Goal: Book appointment/travel/reservation

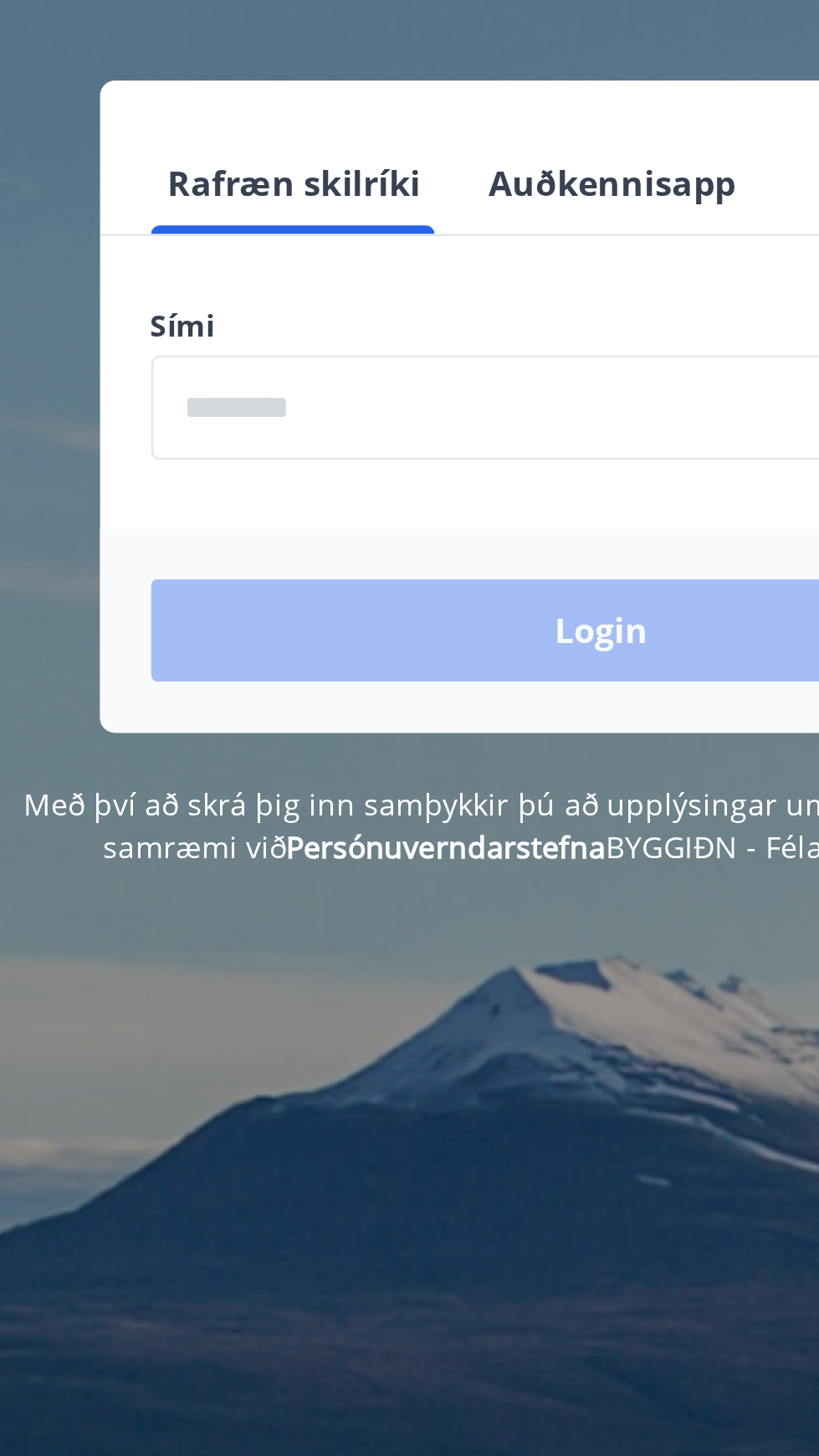
click at [383, 420] on input "phone" at bounding box center [409, 425] width 355 height 42
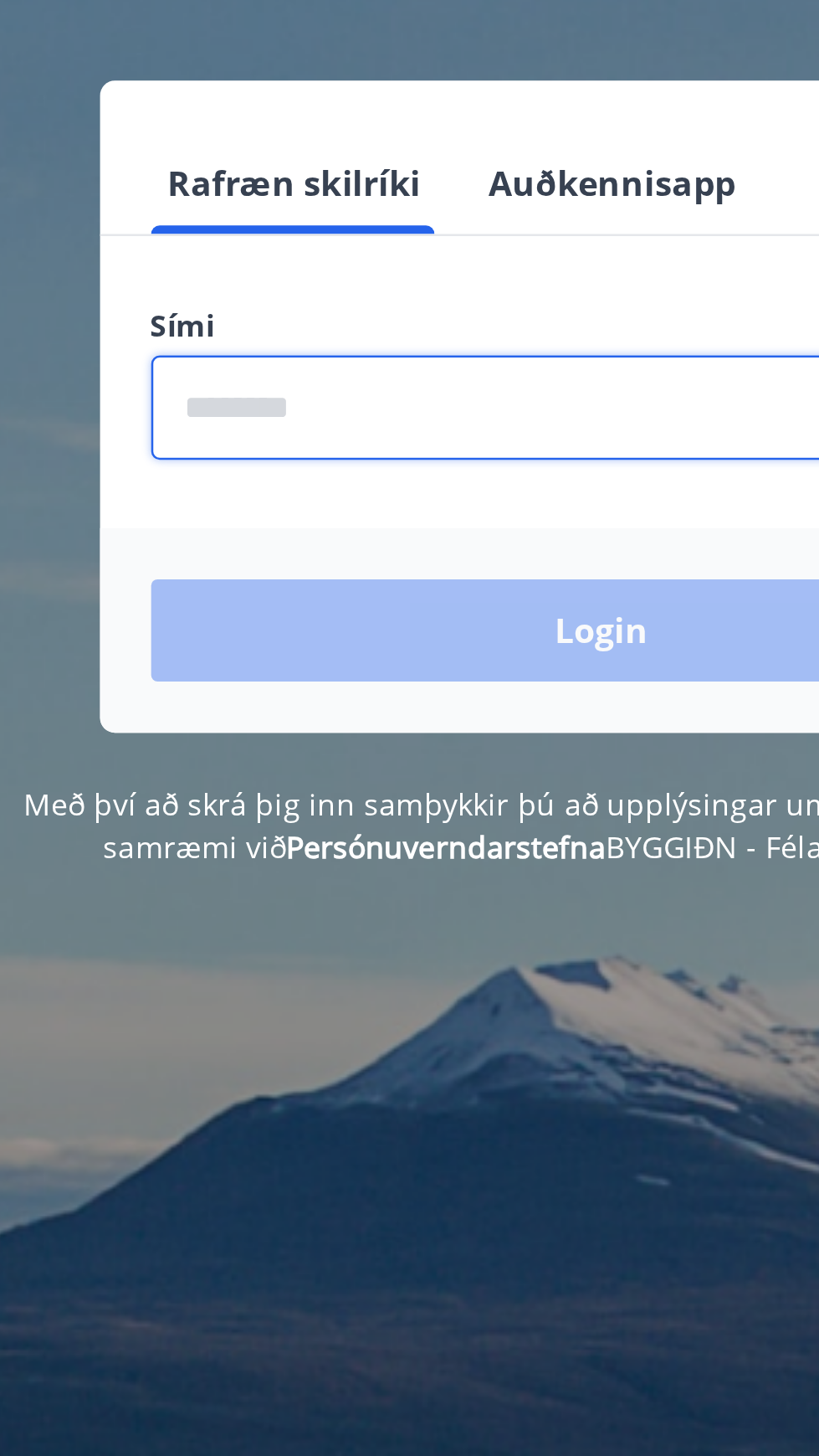
type input "********"
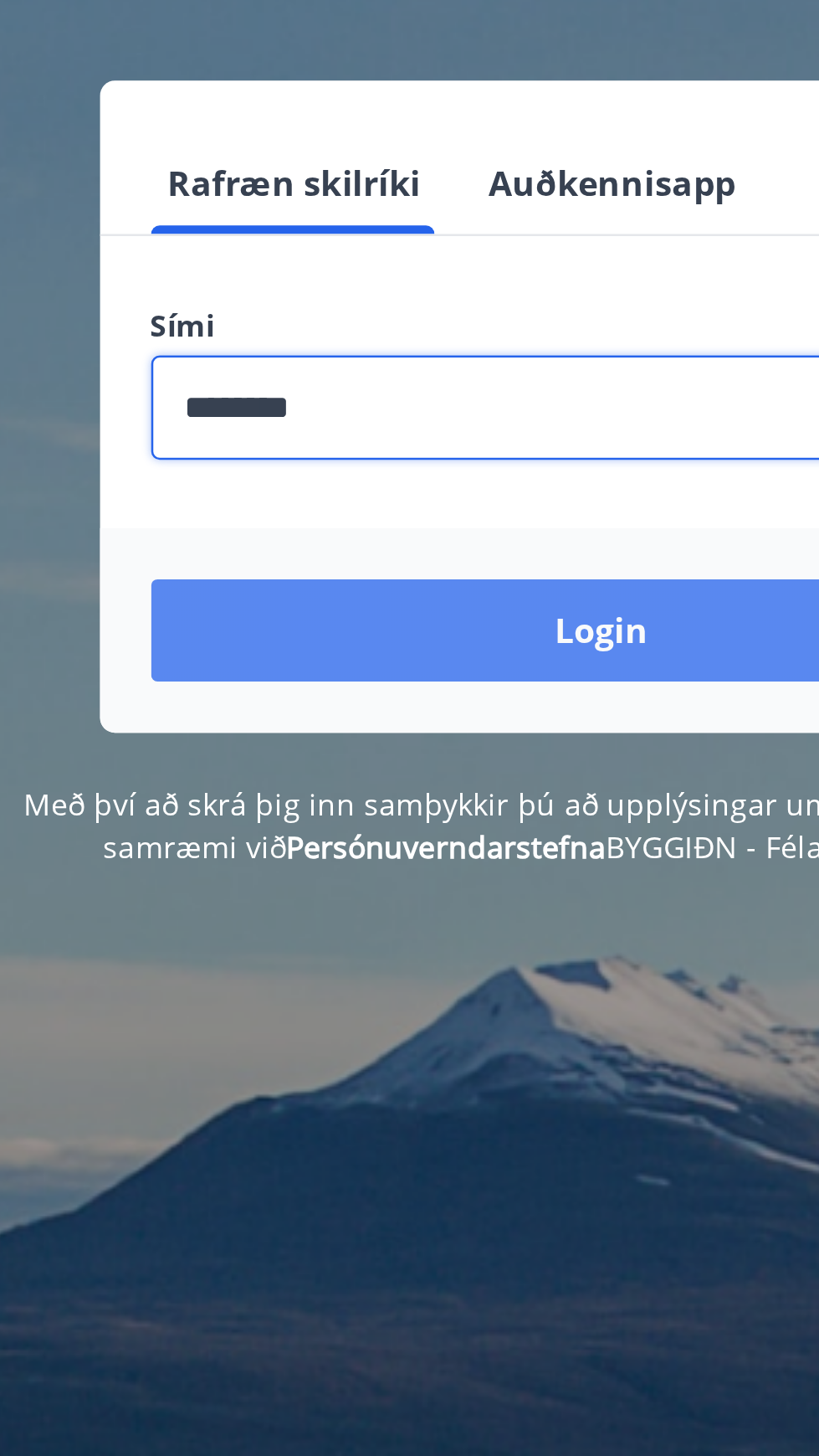
click at [407, 512] on button "Login" at bounding box center [409, 512] width 355 height 41
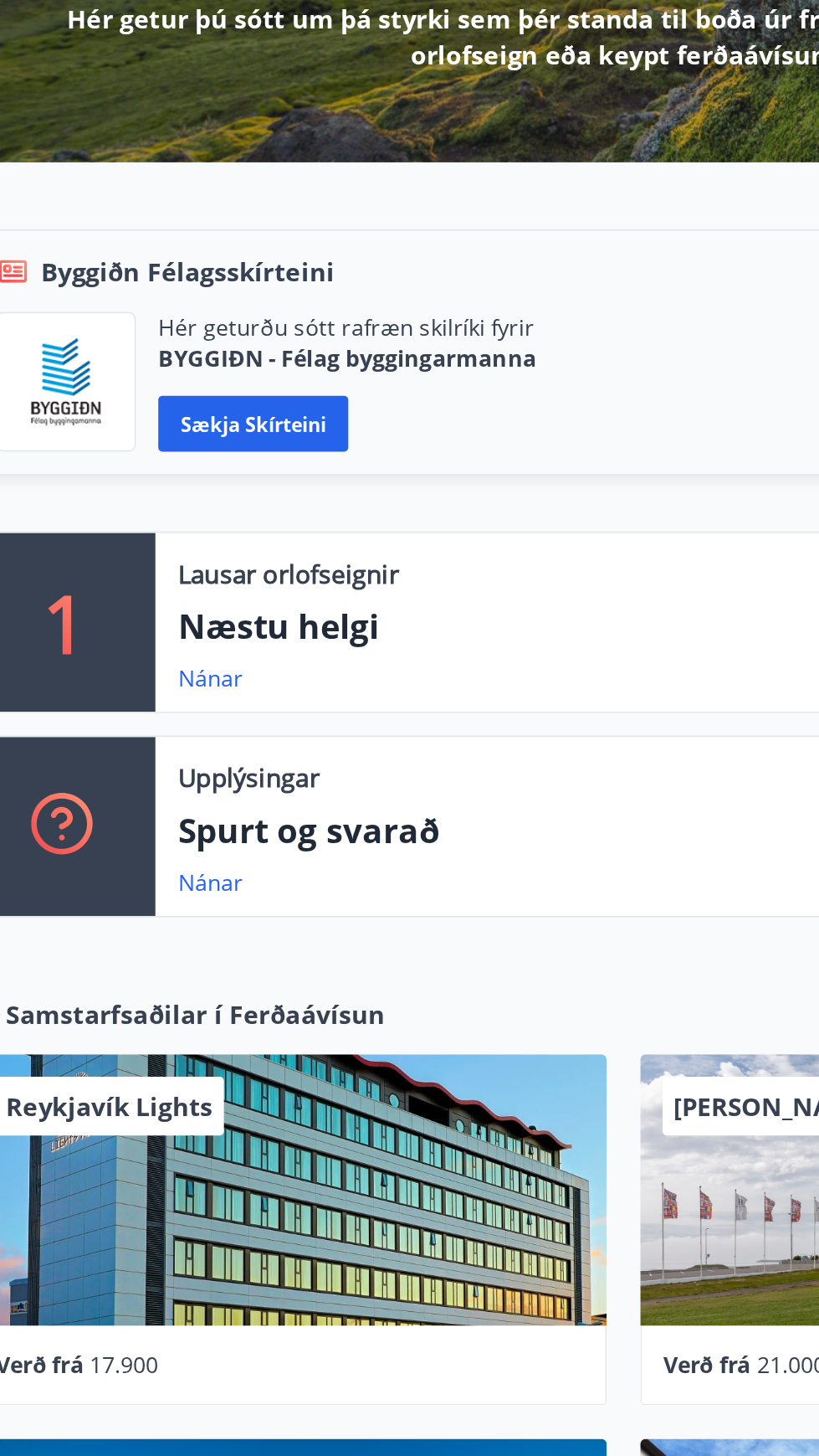
click at [115, 640] on div "1" at bounding box center [75, 651] width 109 height 107
click at [232, 656] on p "Næstu helgi" at bounding box center [464, 653] width 642 height 29
click at [85, 637] on p "1" at bounding box center [75, 651] width 27 height 63
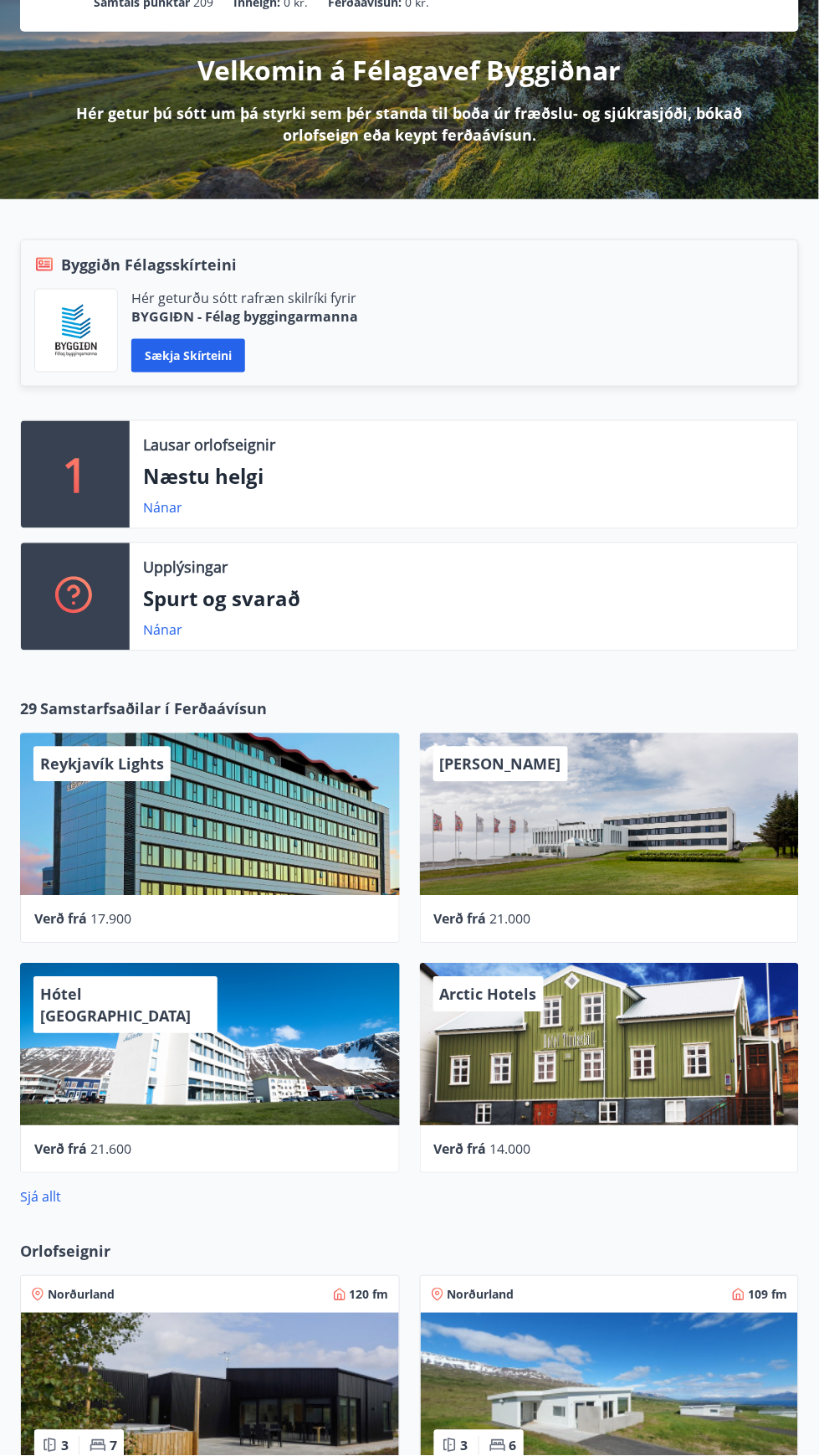
scroll to position [183, 0]
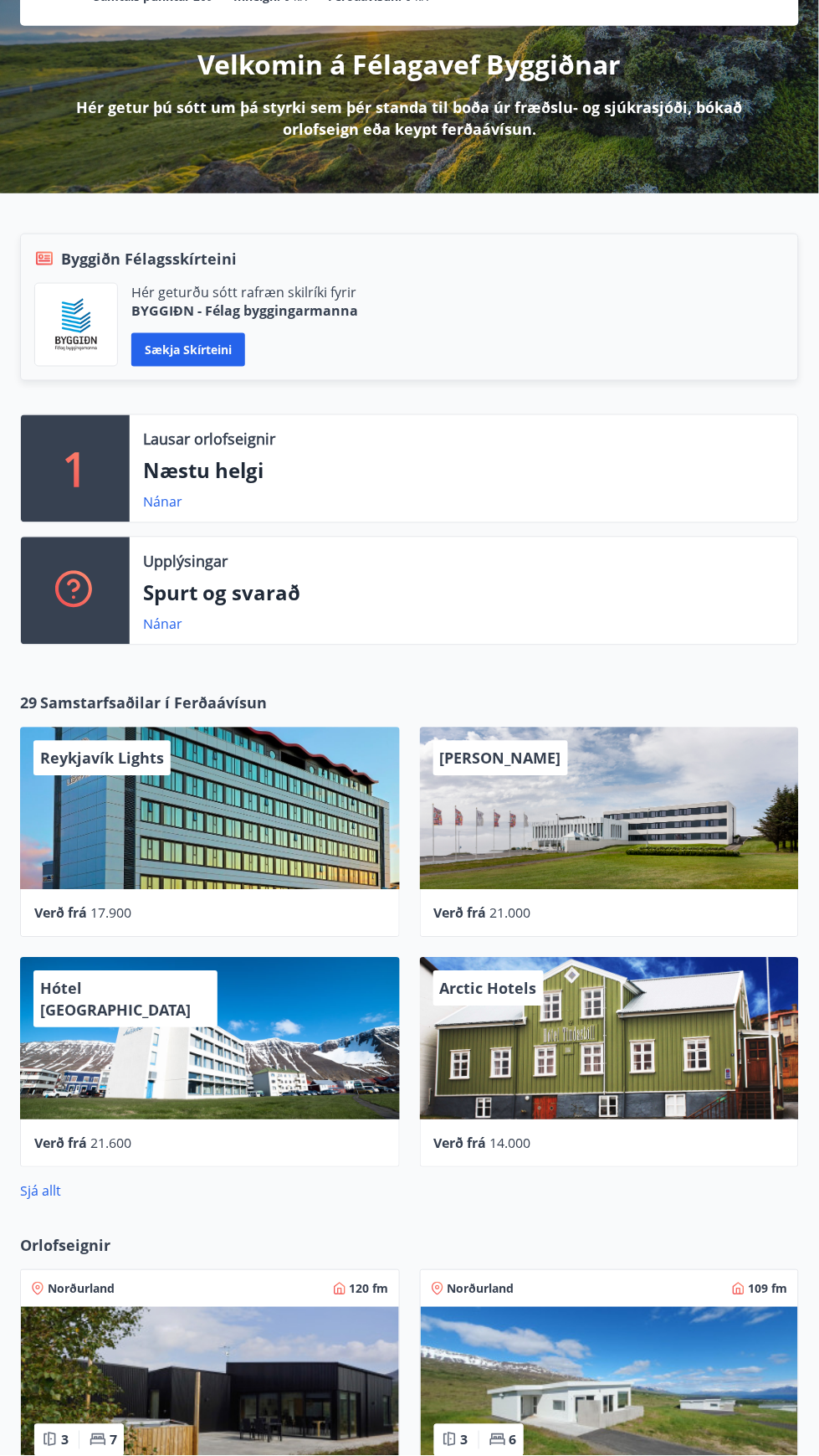
click at [84, 446] on p "1" at bounding box center [75, 469] width 27 height 63
click at [185, 455] on div "Lausar orlofseignir Næstu helgi Nánar" at bounding box center [463, 469] width 669 height 107
click at [244, 441] on p "Lausar orlofseignir" at bounding box center [209, 440] width 132 height 22
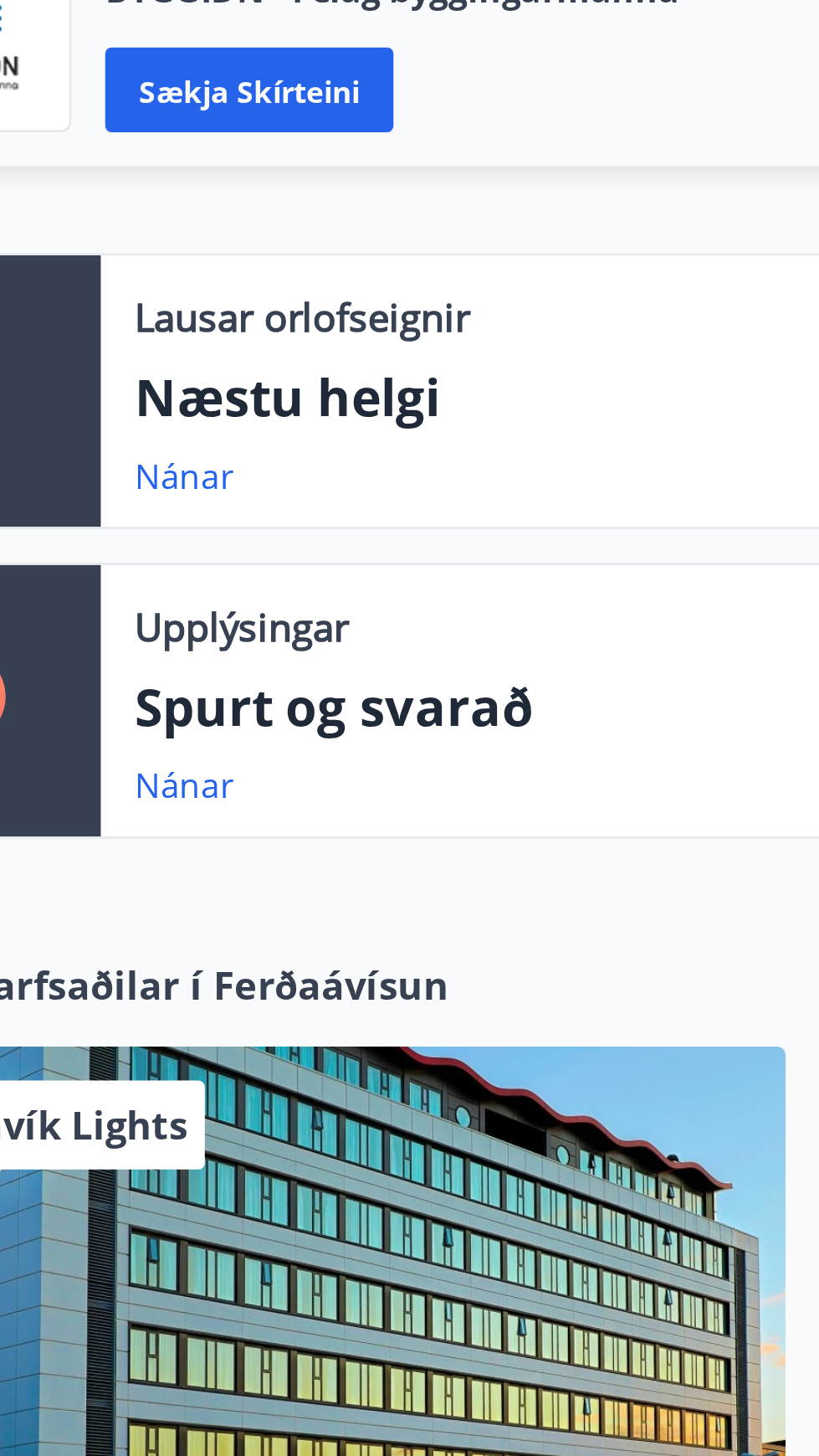
scroll to position [184, 0]
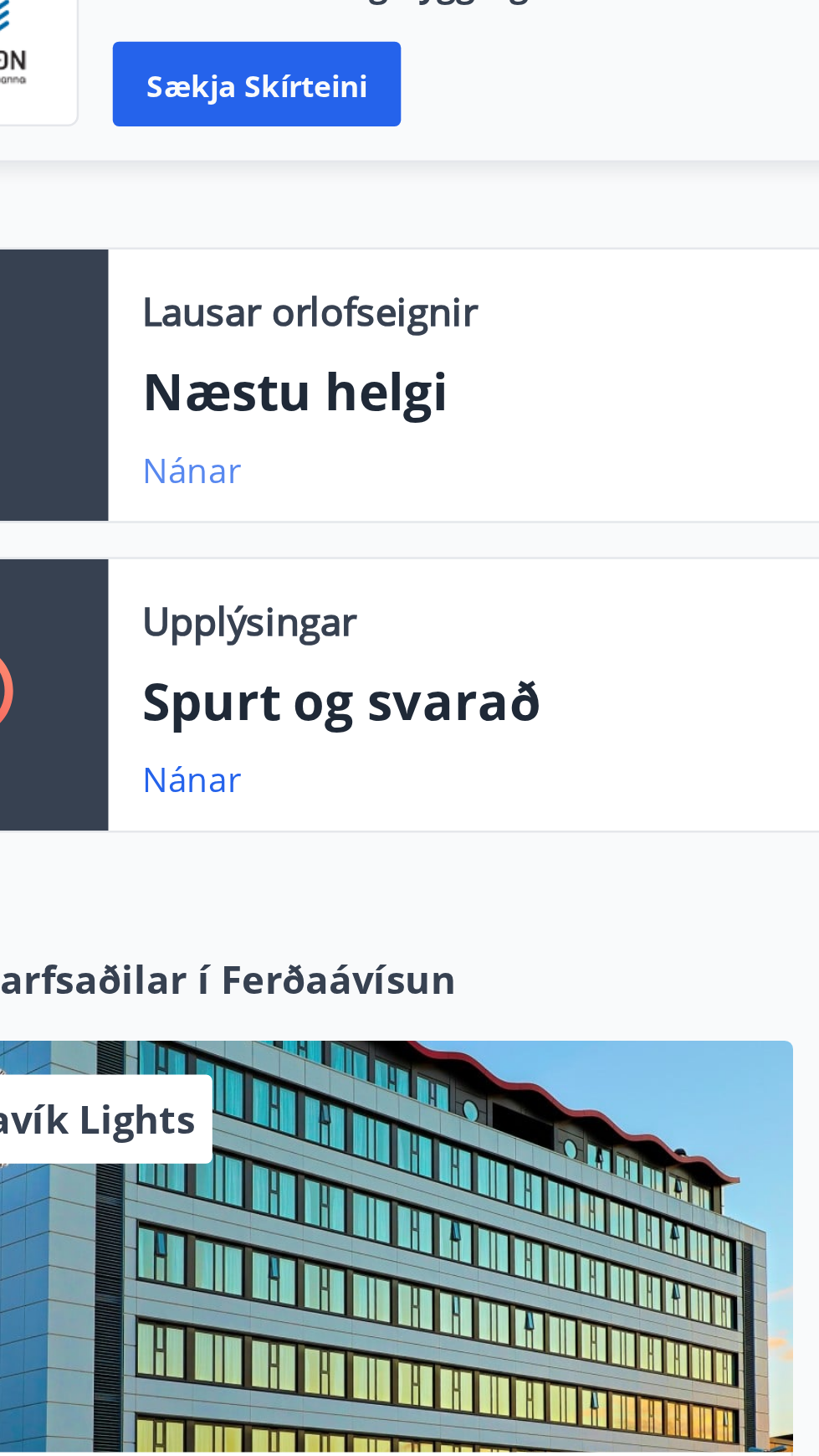
click at [160, 503] on link "Nánar" at bounding box center [163, 500] width 40 height 19
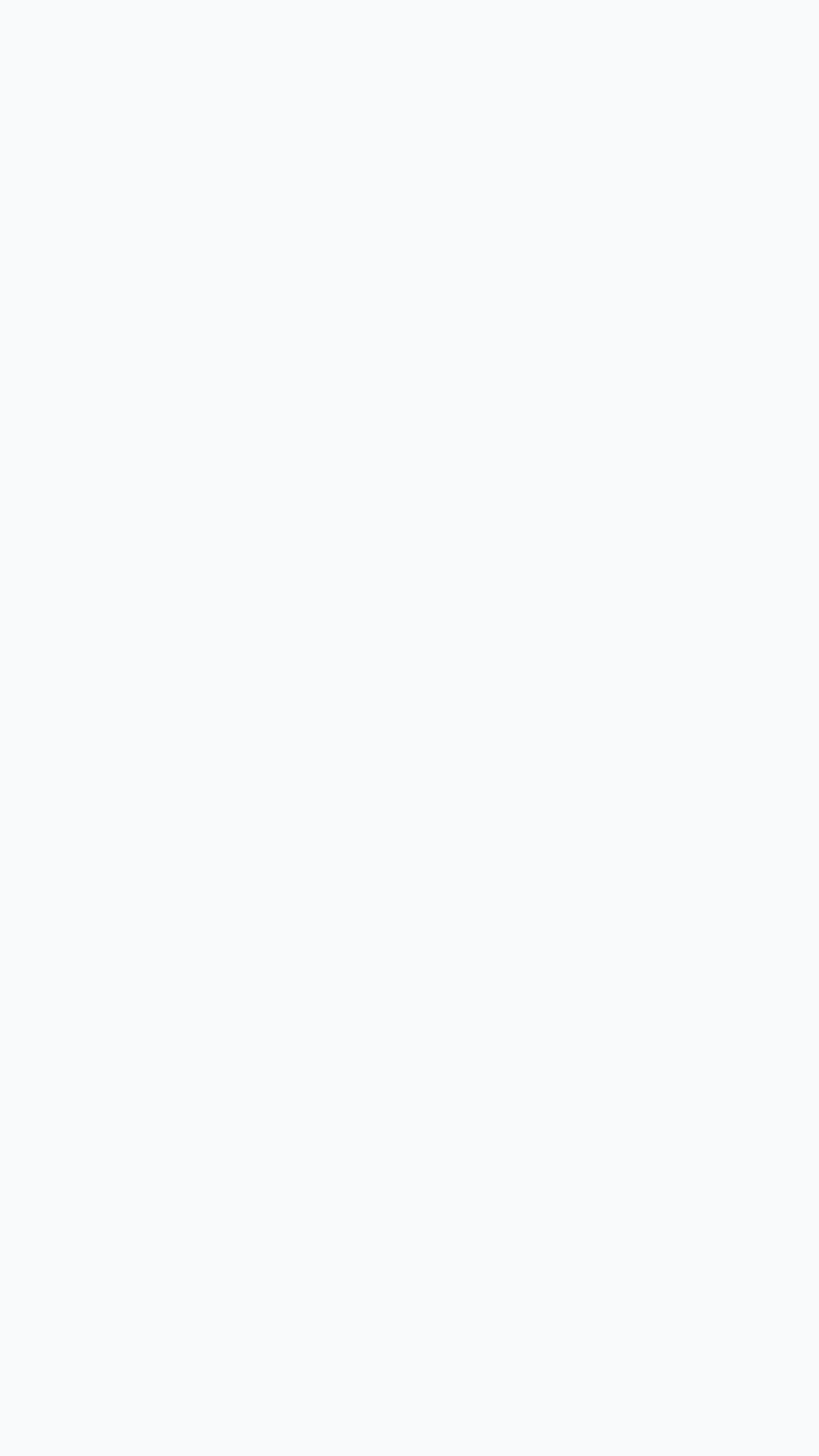
type input "*"
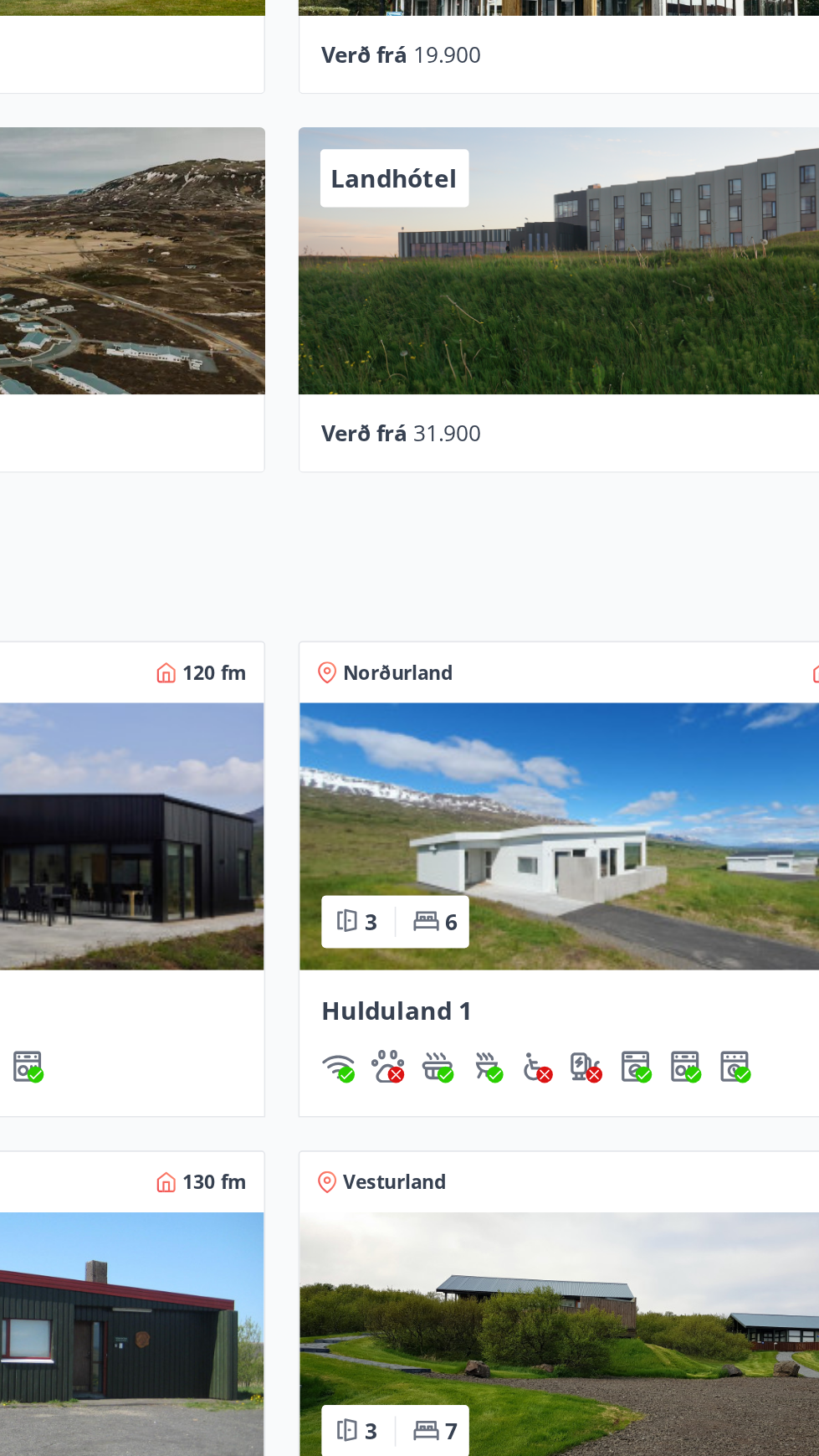
scroll to position [910, 0]
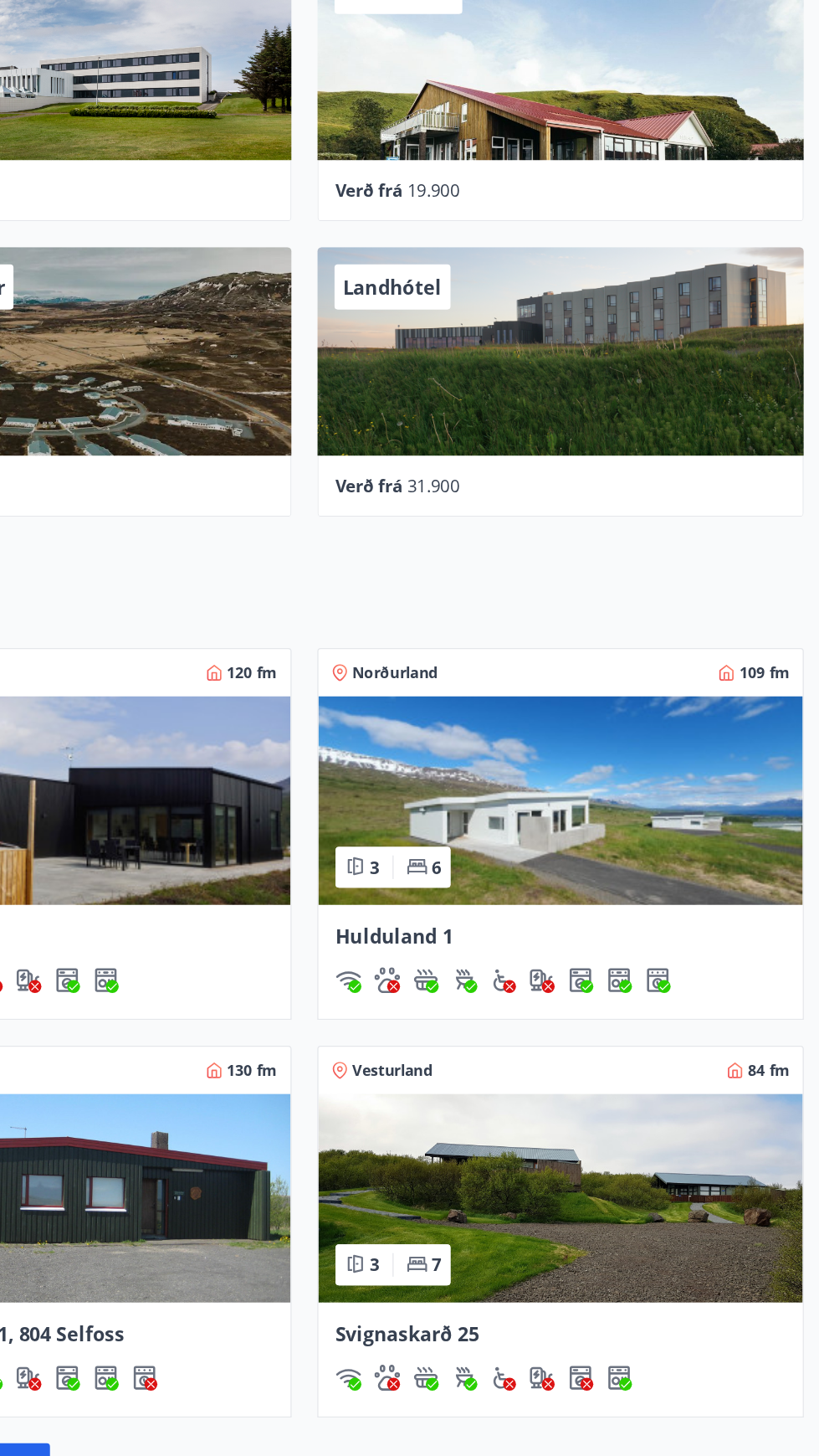
click at [647, 697] on img at bounding box center [610, 660] width 378 height 162
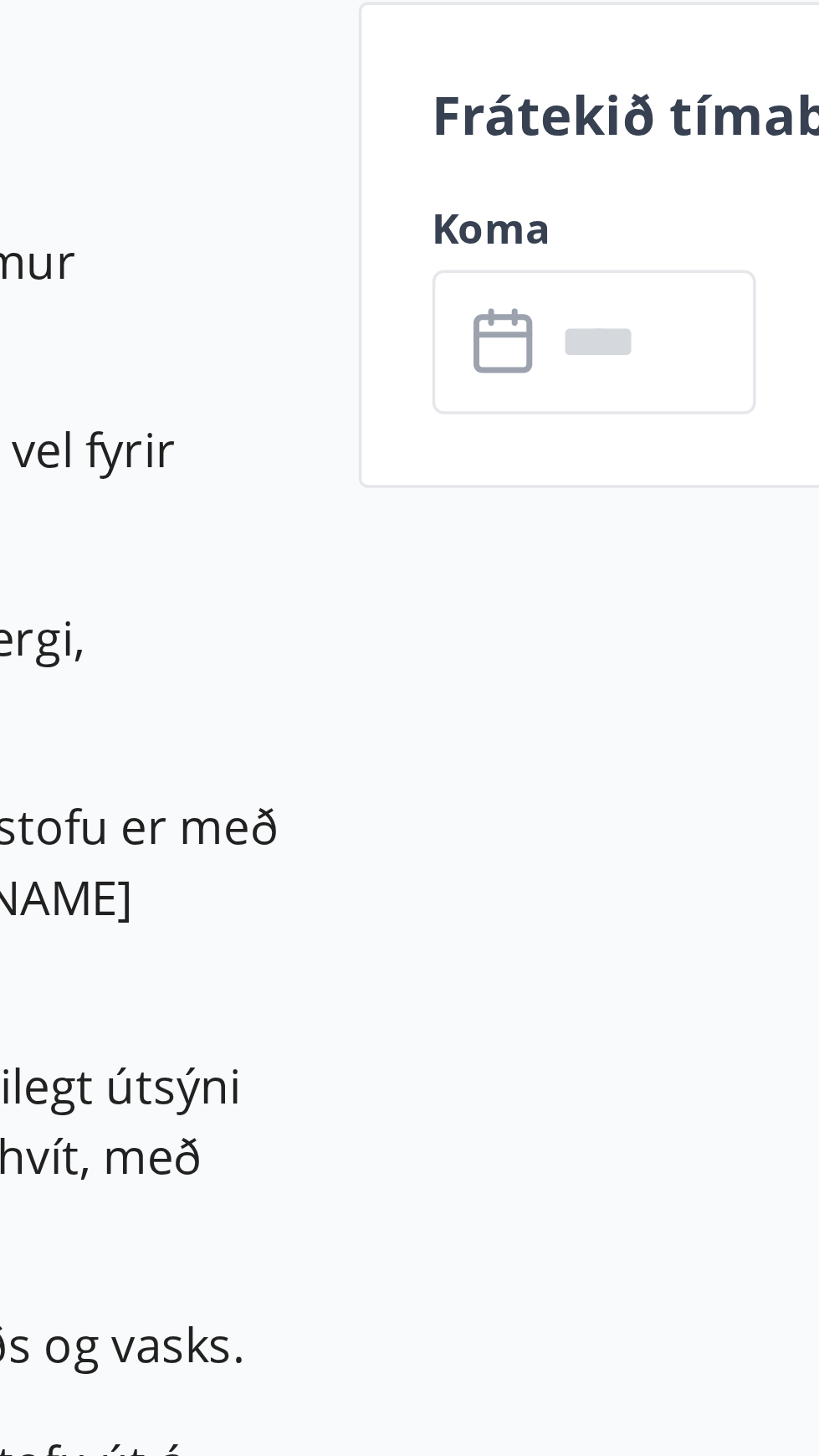
scroll to position [2, 0]
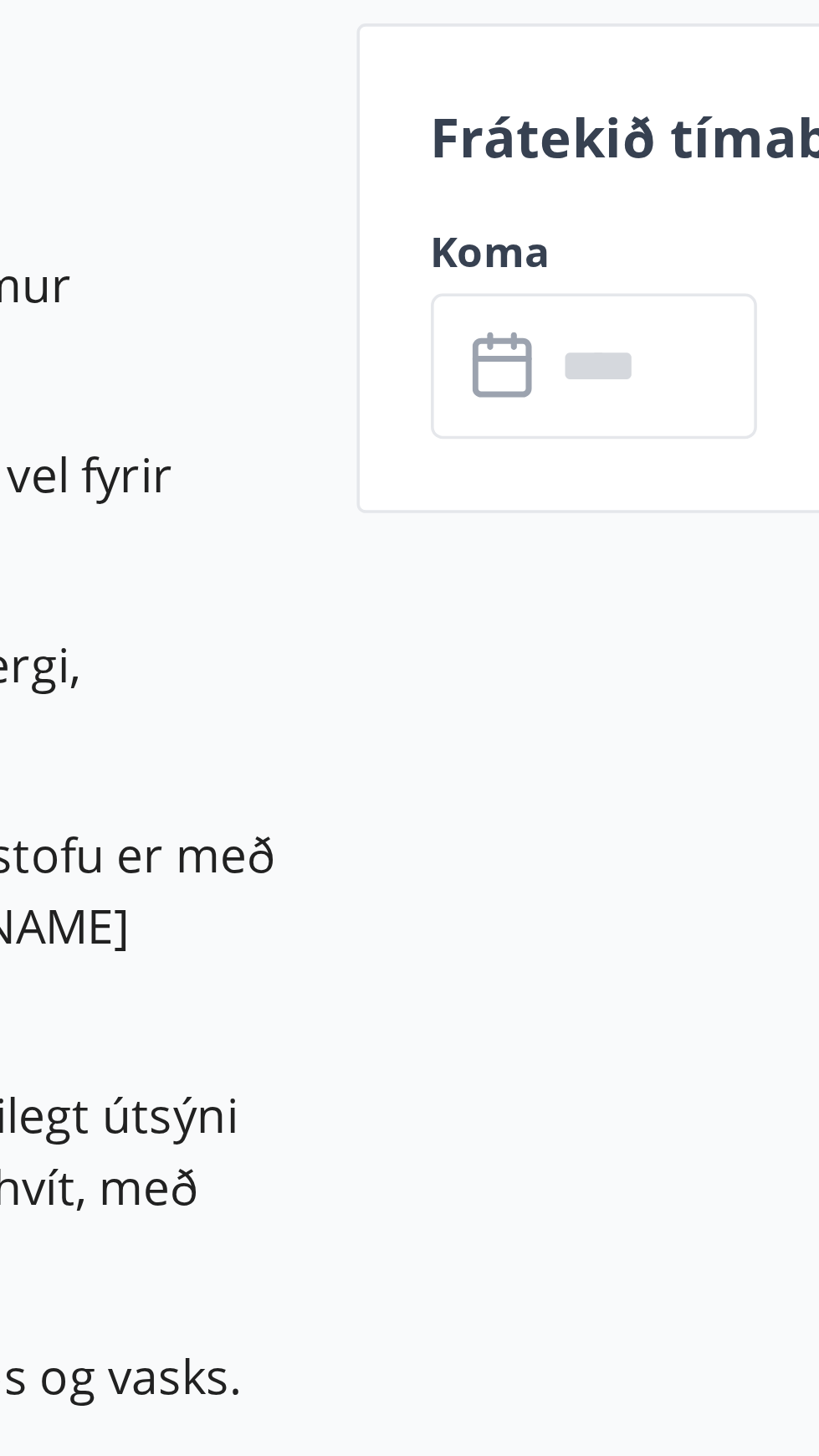
click at [616, 657] on input "text" at bounding box center [635, 651] width 60 height 42
